Goal: Task Accomplishment & Management: Manage account settings

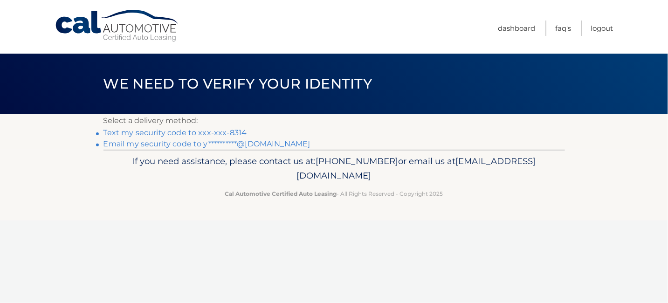
click at [204, 143] on link "**********" at bounding box center [207, 143] width 207 height 9
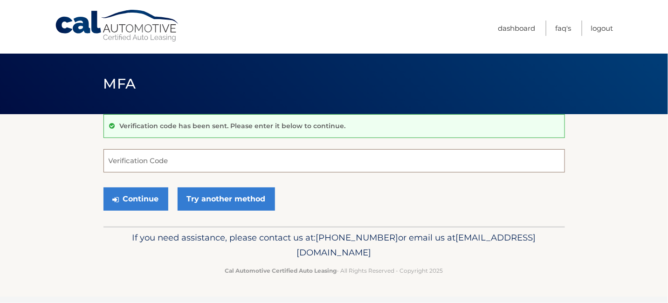
click at [155, 162] on input "Verification Code" at bounding box center [335, 160] width 462 height 23
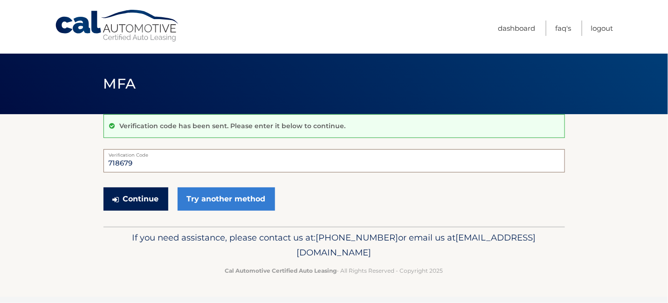
type input "718679"
click at [150, 202] on button "Continue" at bounding box center [136, 199] width 65 height 23
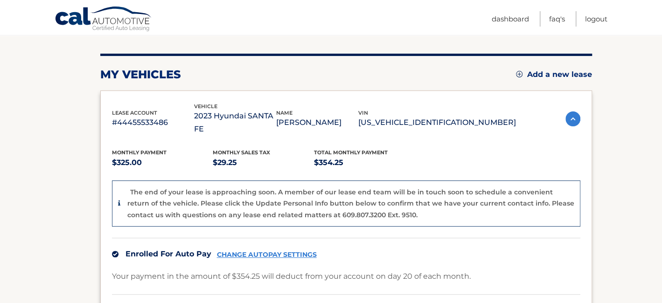
scroll to position [93, 0]
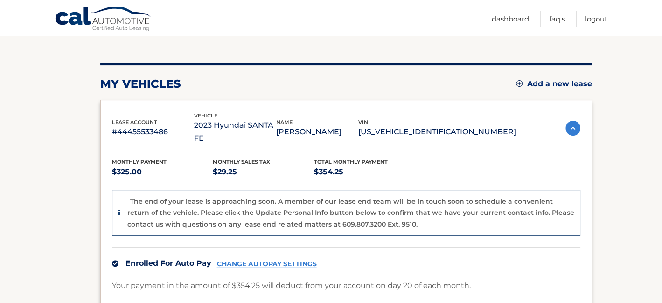
click at [540, 83] on link "Add a new lease" at bounding box center [554, 83] width 76 height 9
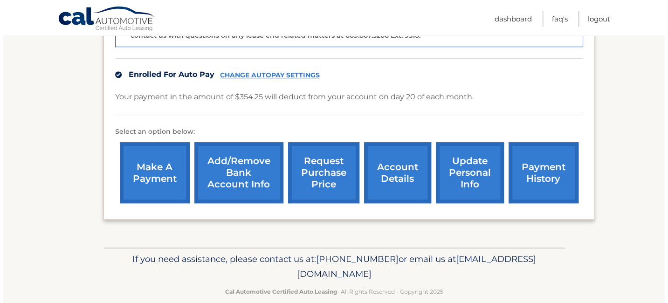
scroll to position [282, 0]
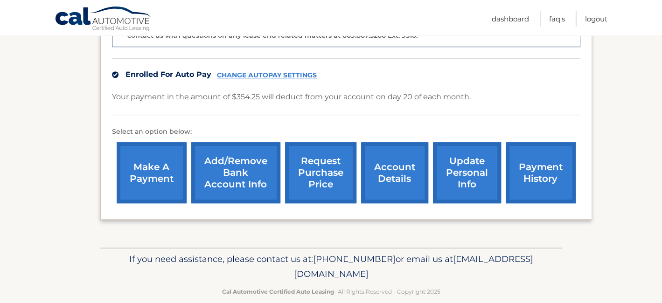
click at [313, 161] on link "request purchase price" at bounding box center [320, 172] width 71 height 61
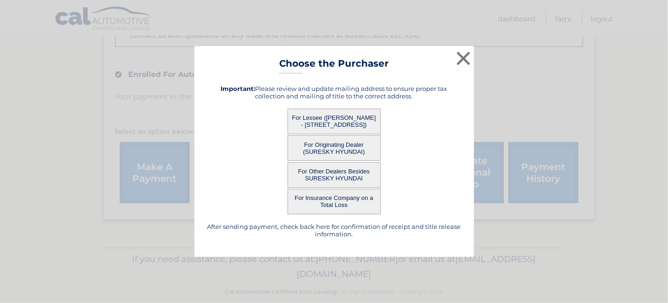
click at [328, 169] on button "For Other Dealers Besides SURESKY HYUNDAI" at bounding box center [334, 175] width 93 height 26
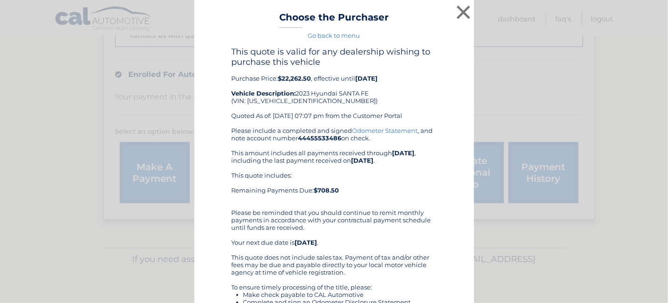
click at [388, 130] on link "Odometer Statement" at bounding box center [386, 130] width 66 height 7
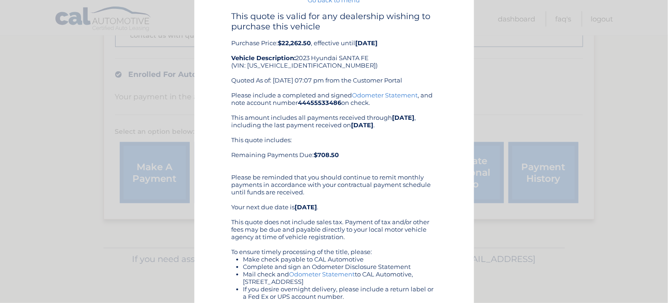
scroll to position [0, 0]
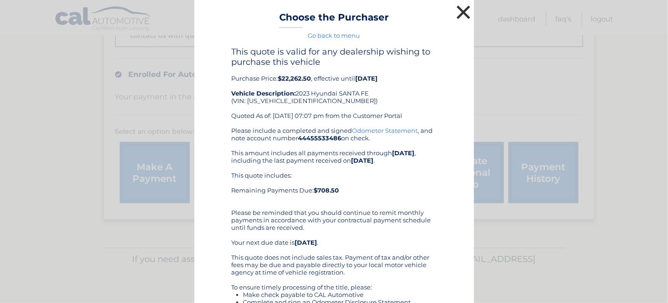
click at [464, 10] on button "×" at bounding box center [464, 12] width 19 height 19
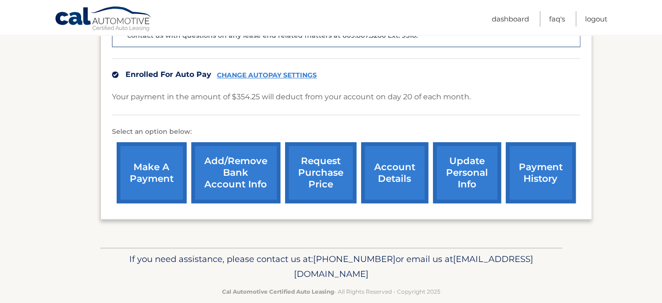
click at [324, 158] on link "request purchase price" at bounding box center [320, 172] width 71 height 61
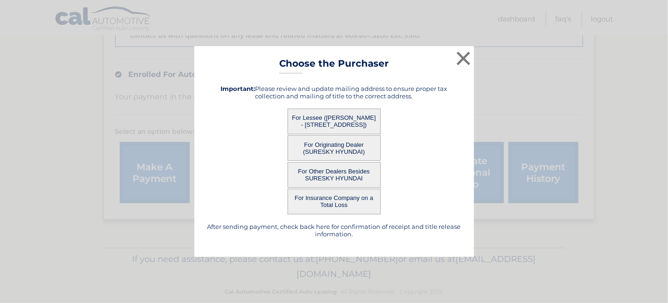
click at [334, 118] on button "For Lessee ([PERSON_NAME] - [STREET_ADDRESS])" at bounding box center [334, 122] width 93 height 26
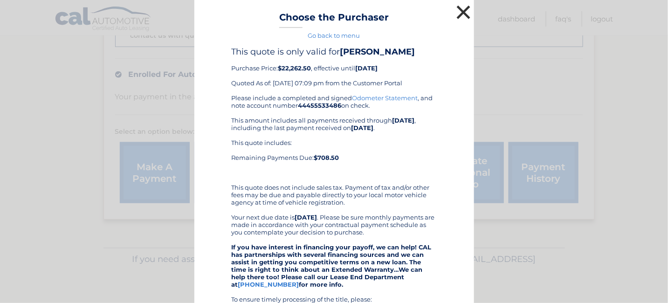
click at [463, 11] on button "×" at bounding box center [464, 12] width 19 height 19
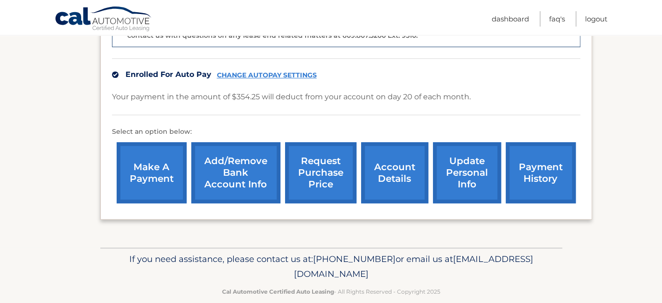
click at [323, 154] on link "request purchase price" at bounding box center [320, 172] width 71 height 61
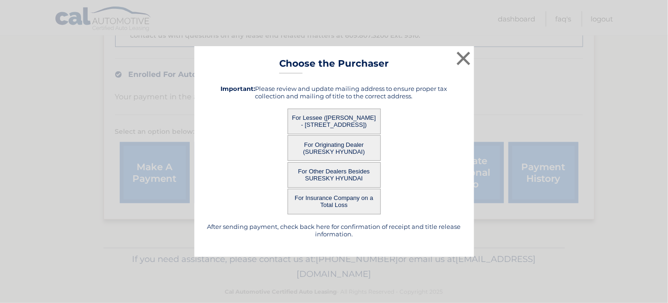
click at [328, 144] on button "For Originating Dealer (SURESKY HYUNDAI)" at bounding box center [334, 148] width 93 height 26
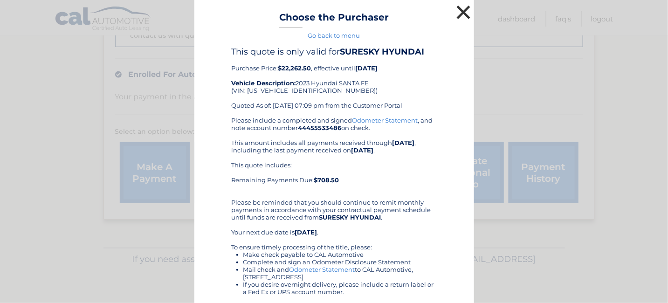
click at [461, 11] on button "×" at bounding box center [464, 12] width 19 height 19
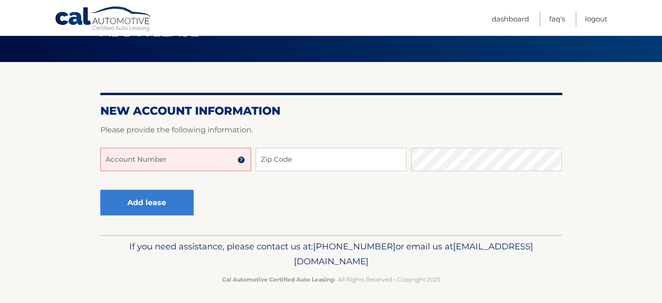
scroll to position [55, 0]
